Goal: Task Accomplishment & Management: Complete application form

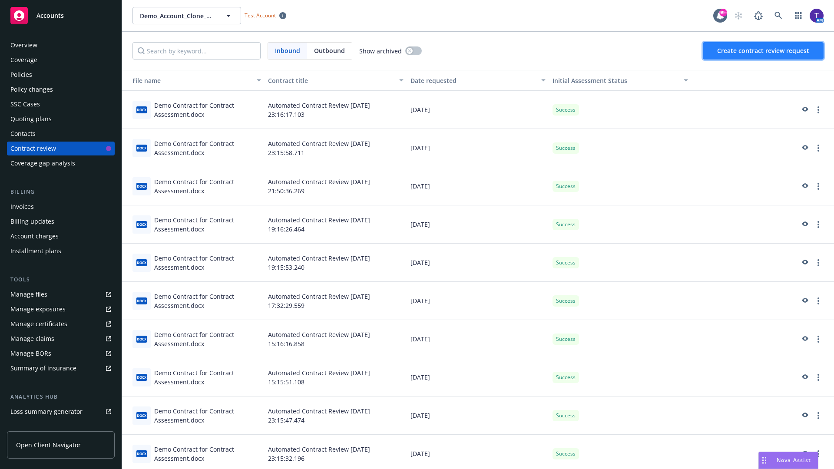
click at [764, 51] on span "Create contract review request" at bounding box center [763, 50] width 92 height 8
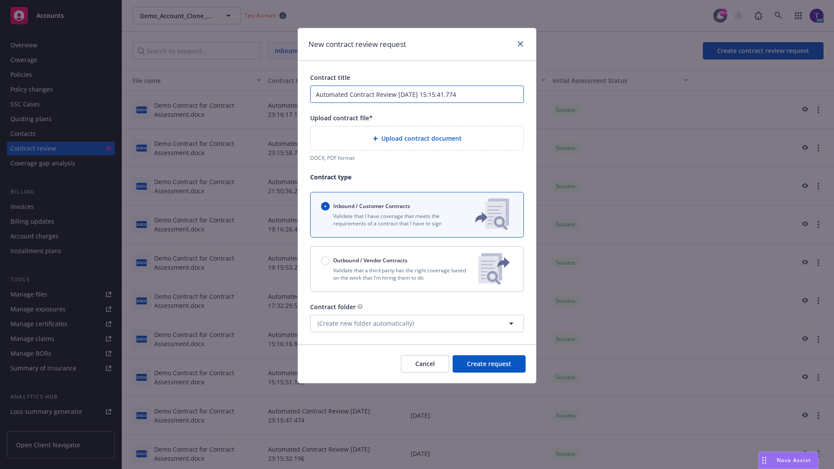
type input "Automated Contract Review [DATE] 15:15:41.774"
click at [417, 269] on p "Validate that a third party has the right coverage based on the work that I'm h…" at bounding box center [396, 274] width 150 height 15
radio input "false"
radio input "true"
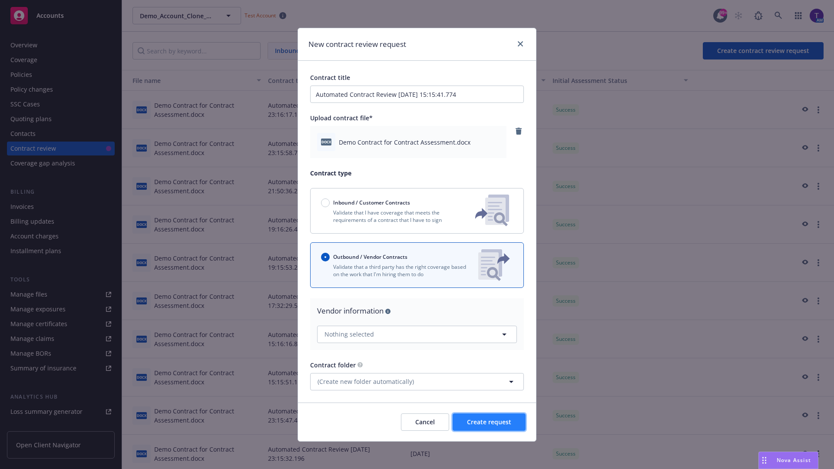
click at [489, 422] on span "Create request" at bounding box center [489, 422] width 44 height 8
